Goal: Information Seeking & Learning: Learn about a topic

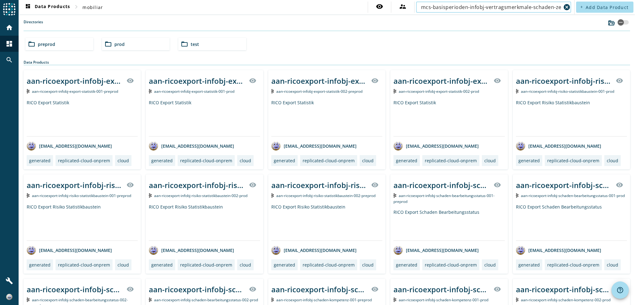
scroll to position [0, 21]
type input "mcs-basisperioden-infobj-vertragsmerkmale-schaden-zeitreihe-v2"
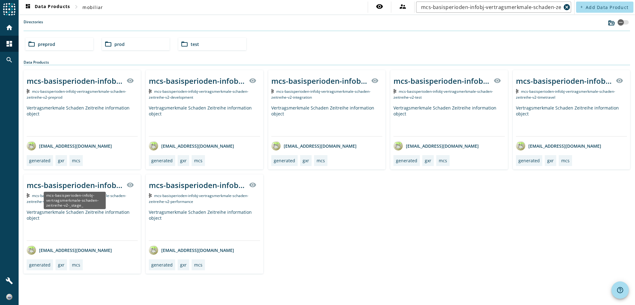
click at [67, 186] on div "mcs-basisperioden-infobj-vertragsmerkmale-schaden-zeitreihe-v2-_stage_" at bounding box center [75, 185] width 96 height 10
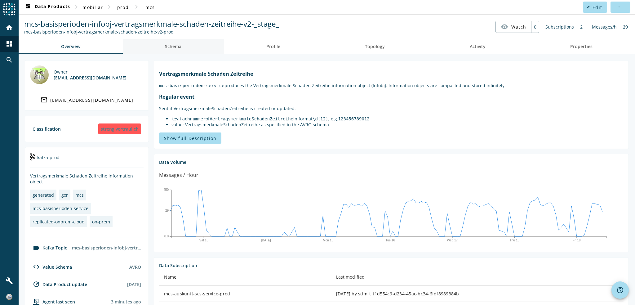
click at [163, 49] on link "Schema" at bounding box center [173, 46] width 101 height 15
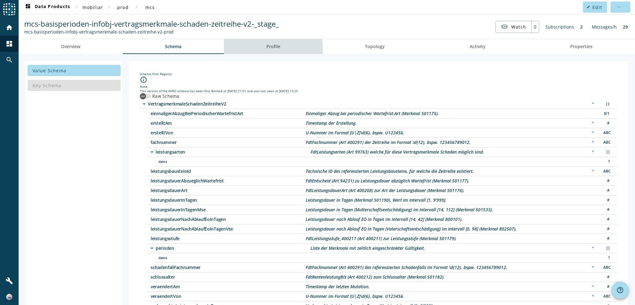
click at [272, 53] on span "Profile" at bounding box center [274, 46] width 14 height 15
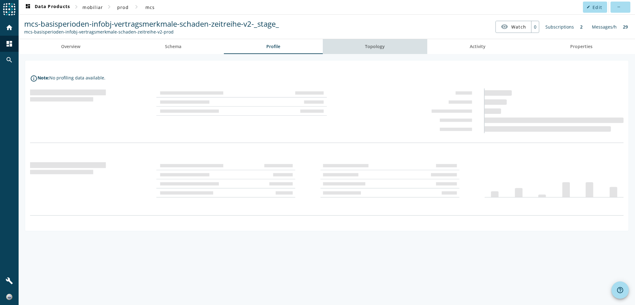
click at [388, 46] on link "Topology" at bounding box center [375, 46] width 105 height 15
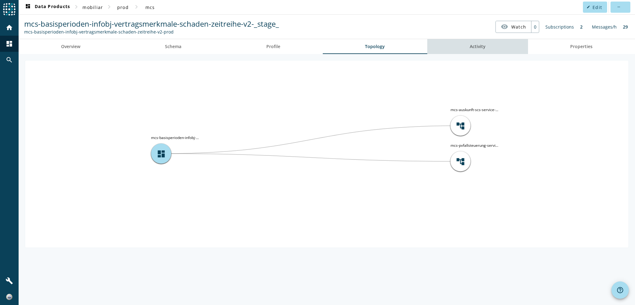
click at [484, 52] on span "Activity" at bounding box center [478, 46] width 16 height 15
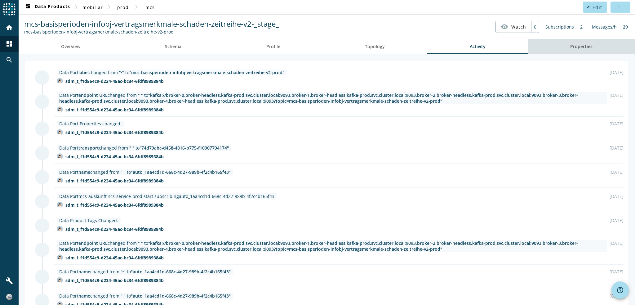
click at [581, 51] on span "Properties" at bounding box center [582, 46] width 22 height 15
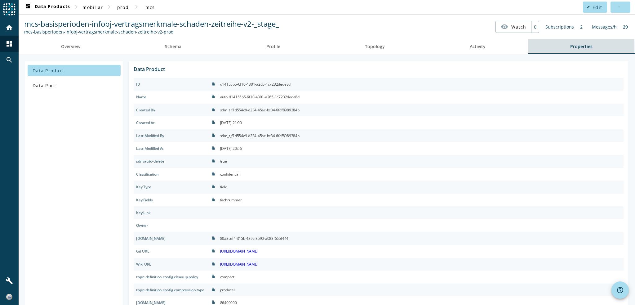
click at [542, 47] on link "Properties" at bounding box center [581, 46] width 107 height 15
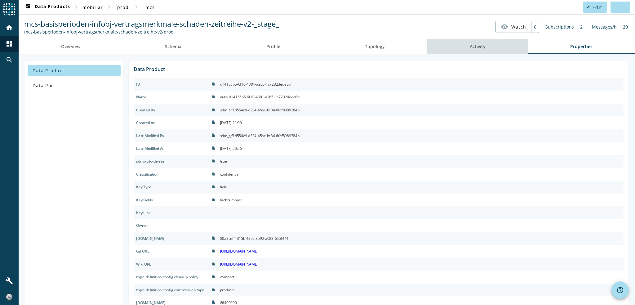
click at [508, 46] on link "Activity" at bounding box center [478, 46] width 101 height 15
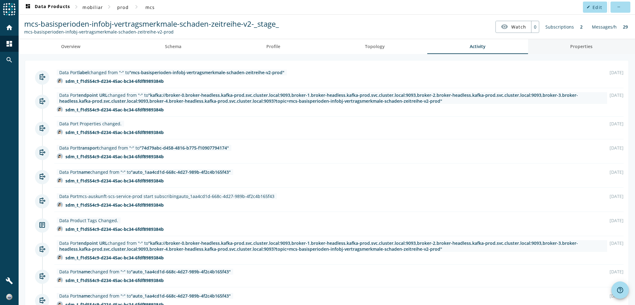
click at [554, 47] on link "Properties" at bounding box center [581, 46] width 107 height 15
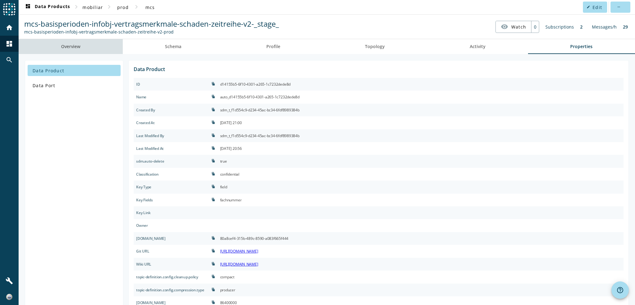
click at [99, 48] on link "Overview" at bounding box center [71, 46] width 104 height 15
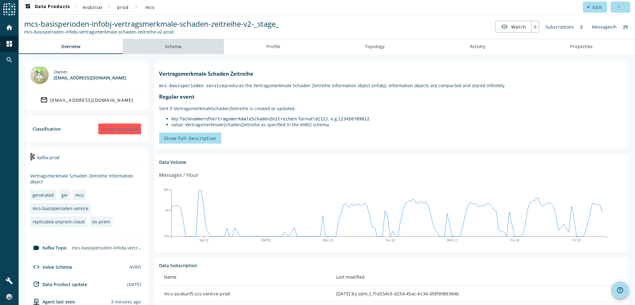
click at [182, 45] on link "Schema" at bounding box center [173, 46] width 101 height 15
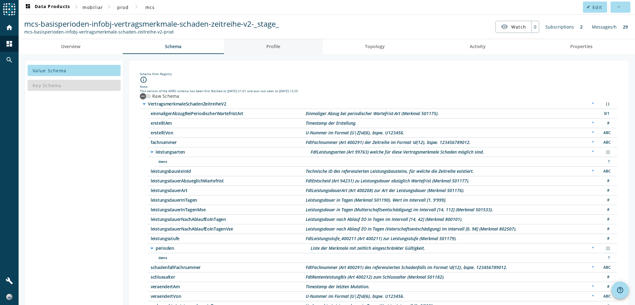
click at [292, 39] on link "Profile" at bounding box center [273, 46] width 99 height 15
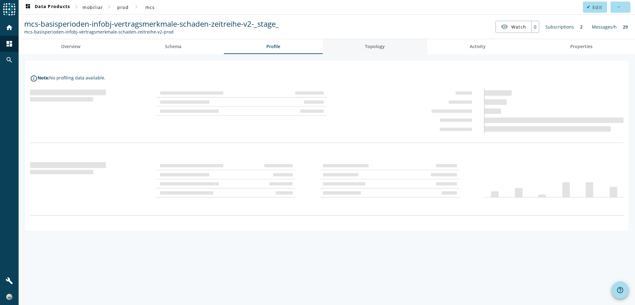
click at [415, 50] on link "Topology" at bounding box center [375, 46] width 105 height 15
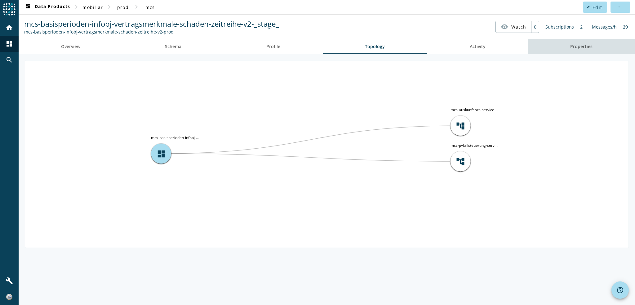
click at [575, 42] on span "Properties" at bounding box center [582, 46] width 22 height 15
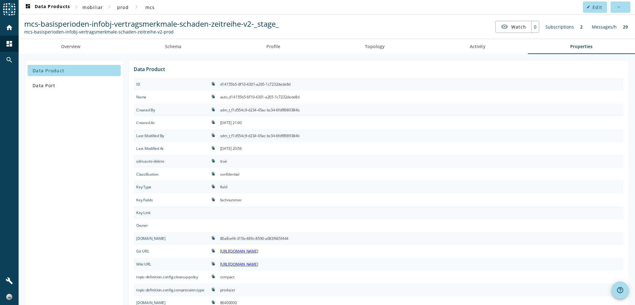
click at [152, 37] on spd-actions-toolbar "mcs-basisperioden-infobj-vertragsmerkmale-schaden-zeitreihe-v2-_stage_ mcs-basi…" at bounding box center [327, 27] width 617 height 24
click at [159, 45] on link "Schema" at bounding box center [173, 46] width 101 height 15
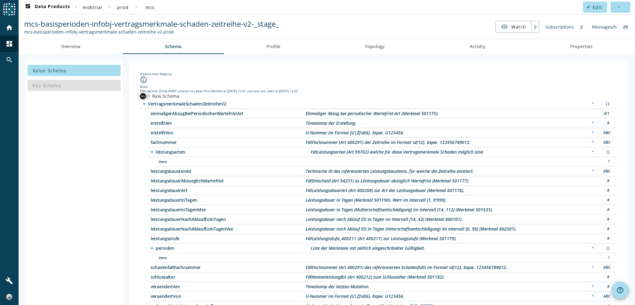
click at [150, 94] on div "button" at bounding box center [145, 96] width 11 height 4
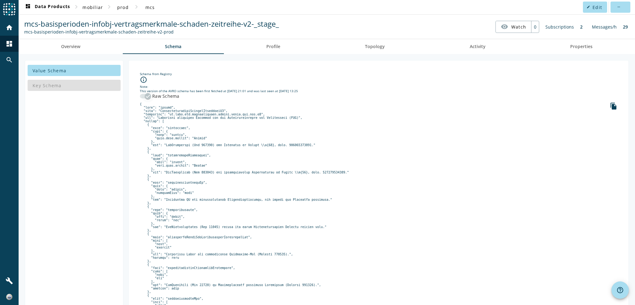
click at [144, 94] on div "button" at bounding box center [148, 96] width 12 height 12
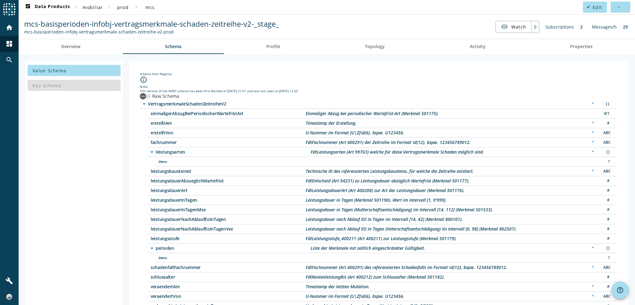
click at [68, 90] on div "Key Schema" at bounding box center [74, 85] width 93 height 15
click at [55, 47] on link "Overview" at bounding box center [71, 46] width 104 height 15
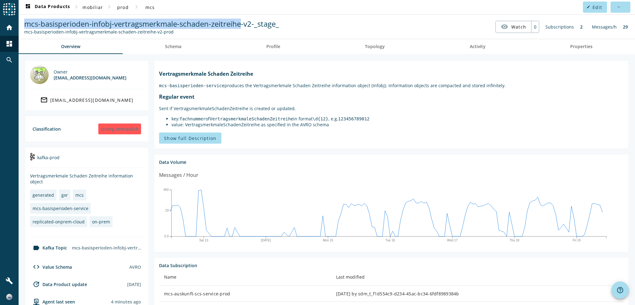
drag, startPoint x: 240, startPoint y: 24, endPoint x: 26, endPoint y: 25, distance: 214.1
click at [26, 25] on span "mcs-basisperioden-infobj-vertragsmerkmale-schaden-zeitreihe-v2-_stage_" at bounding box center [151, 24] width 255 height 10
copy span "mcs-basisperioden-infobj-vertragsmerkmale-schaden-zeitreihe"
